Goal: Communication & Community: Participate in discussion

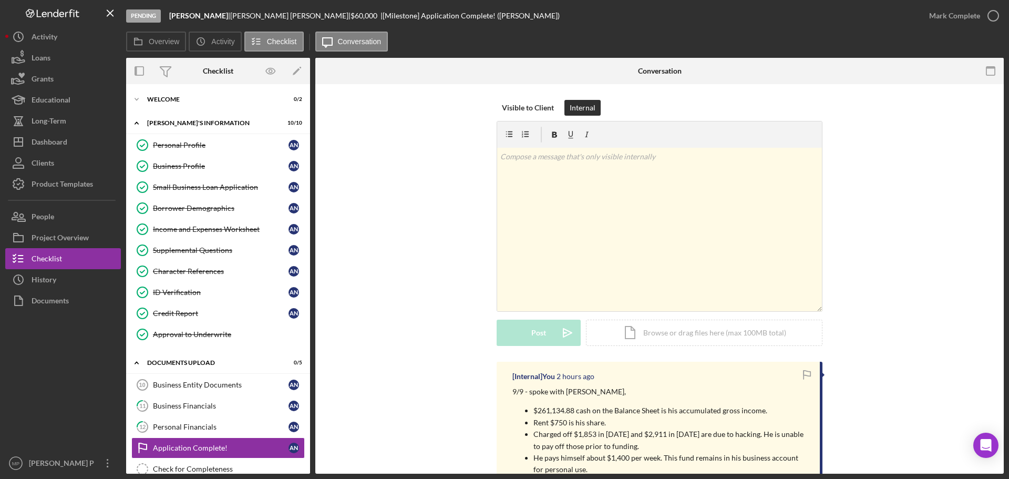
scroll to position [53, 0]
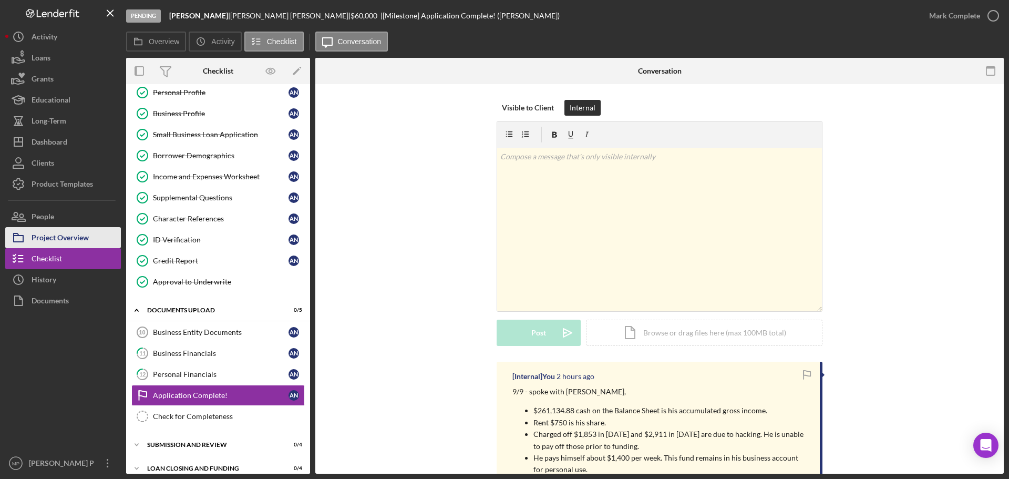
click at [72, 237] on div "Project Overview" at bounding box center [60, 239] width 57 height 24
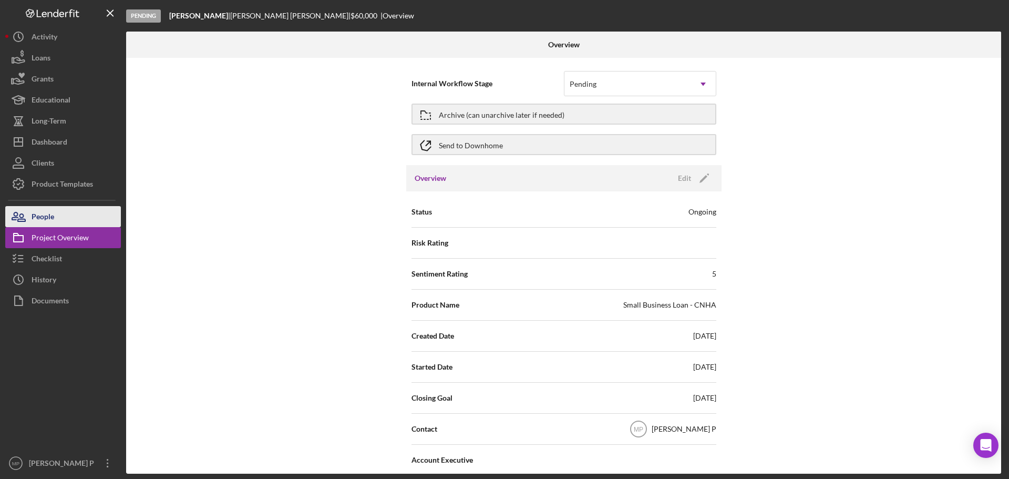
click at [60, 216] on button "People" at bounding box center [63, 216] width 116 height 21
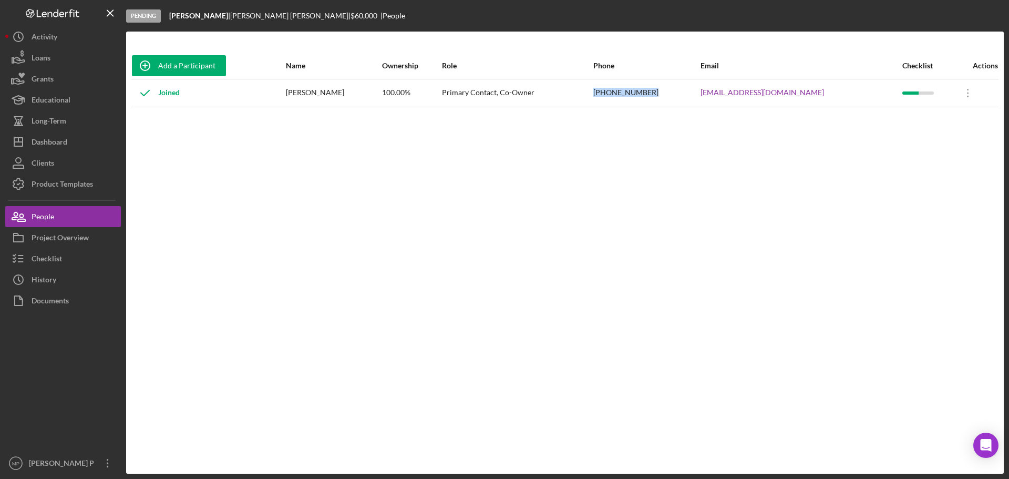
drag, startPoint x: 679, startPoint y: 92, endPoint x: 616, endPoint y: 95, distance: 62.6
click at [616, 95] on tr "Joined [PERSON_NAME] 100.00% Primary Contact, Co-Owner [PHONE_NUMBER] [EMAIL_AD…" at bounding box center [564, 93] width 867 height 28
copy tr "[PHONE_NUMBER]"
click at [64, 256] on button "Checklist" at bounding box center [63, 258] width 116 height 21
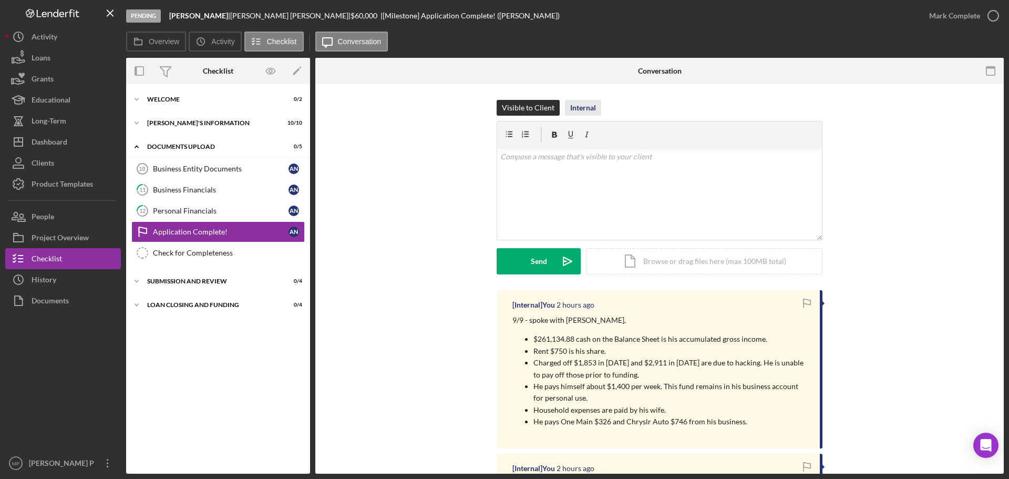
click at [573, 104] on div "Internal" at bounding box center [583, 108] width 26 height 16
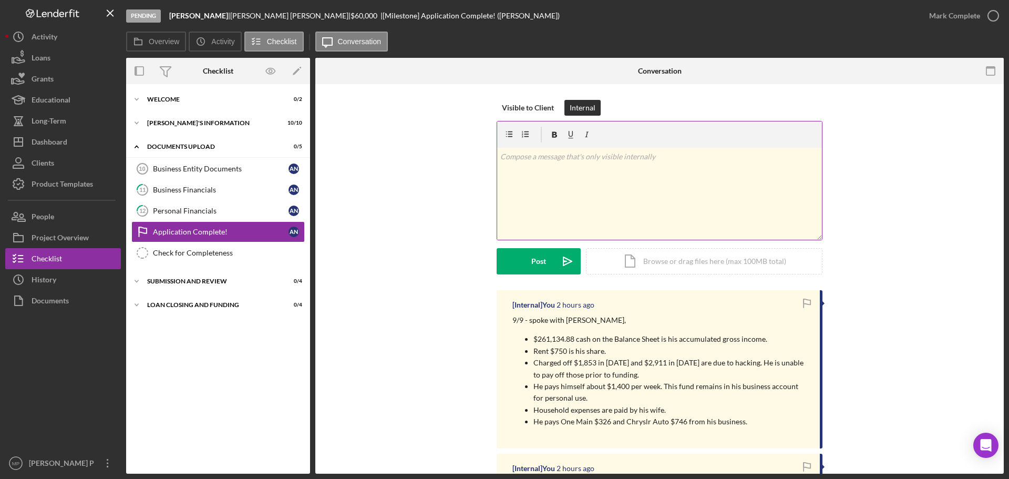
click at [542, 160] on p at bounding box center [659, 157] width 319 height 12
click at [522, 204] on p at bounding box center [667, 206] width 303 height 12
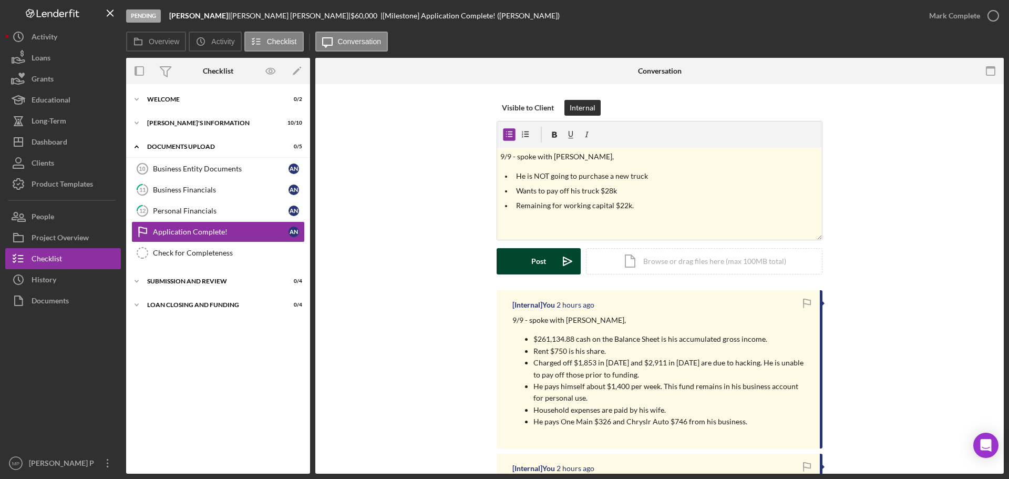
click at [523, 260] on button "Post Icon/icon-invite-send" at bounding box center [538, 261] width 84 height 26
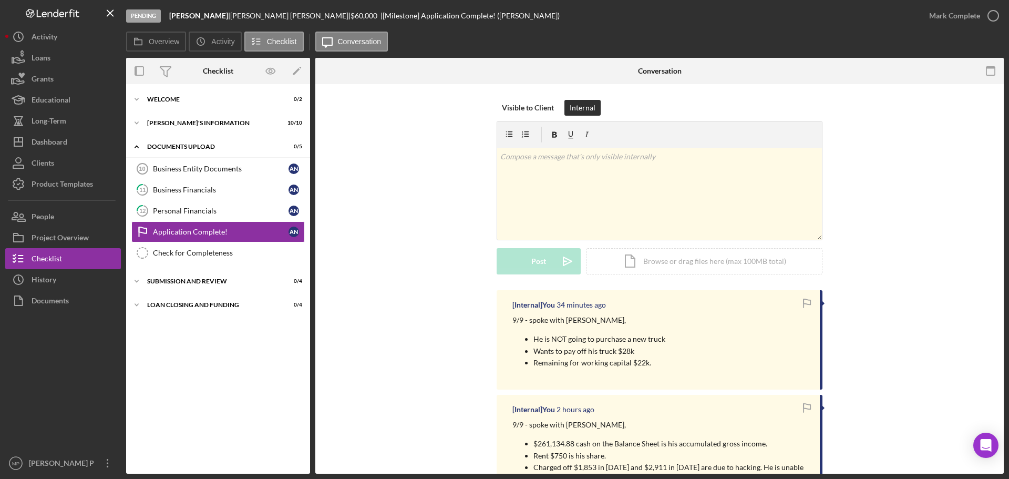
drag, startPoint x: 30, startPoint y: 358, endPoint x: 33, endPoint y: 351, distance: 8.0
click at [30, 357] on div at bounding box center [63, 381] width 116 height 141
